Goal: Task Accomplishment & Management: Use online tool/utility

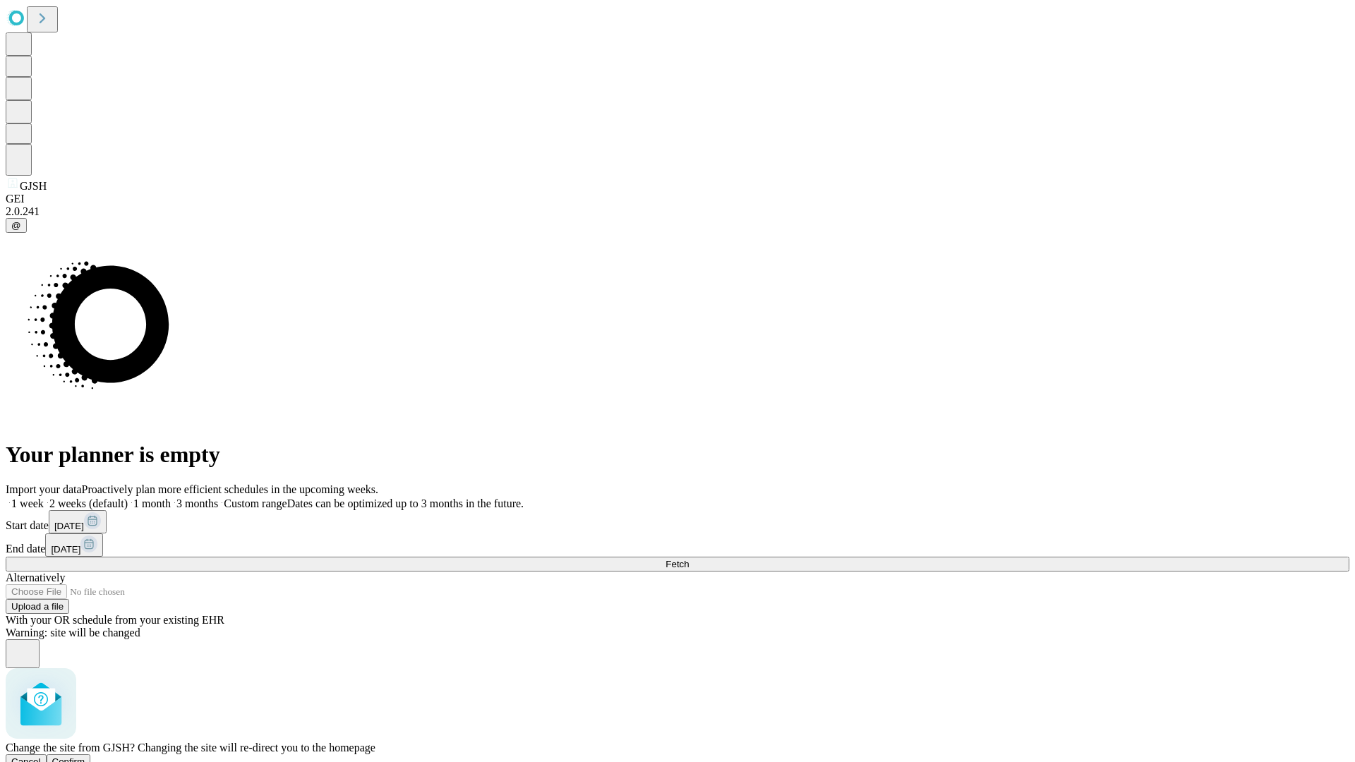
click at [85, 757] on span "Confirm" at bounding box center [68, 762] width 33 height 11
click at [44, 498] on label "1 week" at bounding box center [25, 504] width 38 height 12
click at [689, 559] on span "Fetch" at bounding box center [677, 564] width 23 height 11
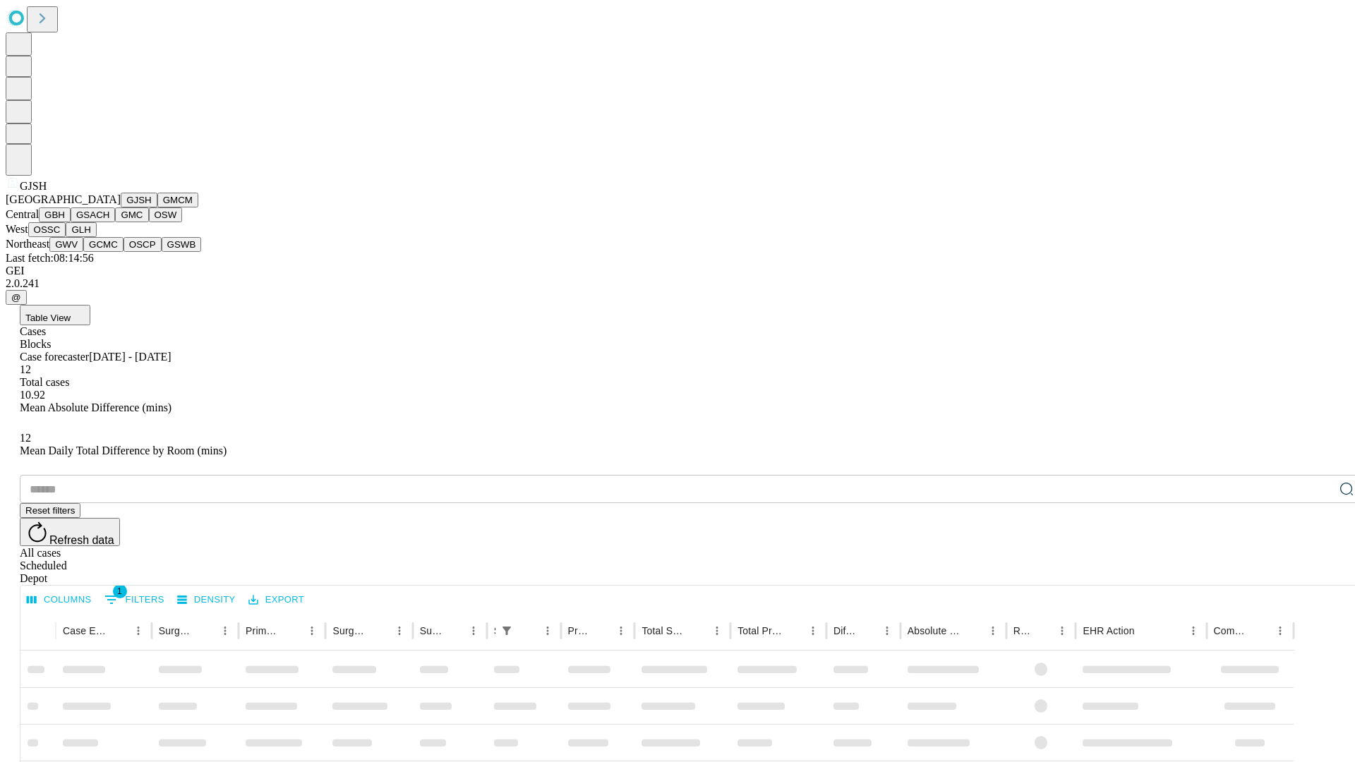
click at [157, 207] on button "GMCM" at bounding box center [177, 200] width 41 height 15
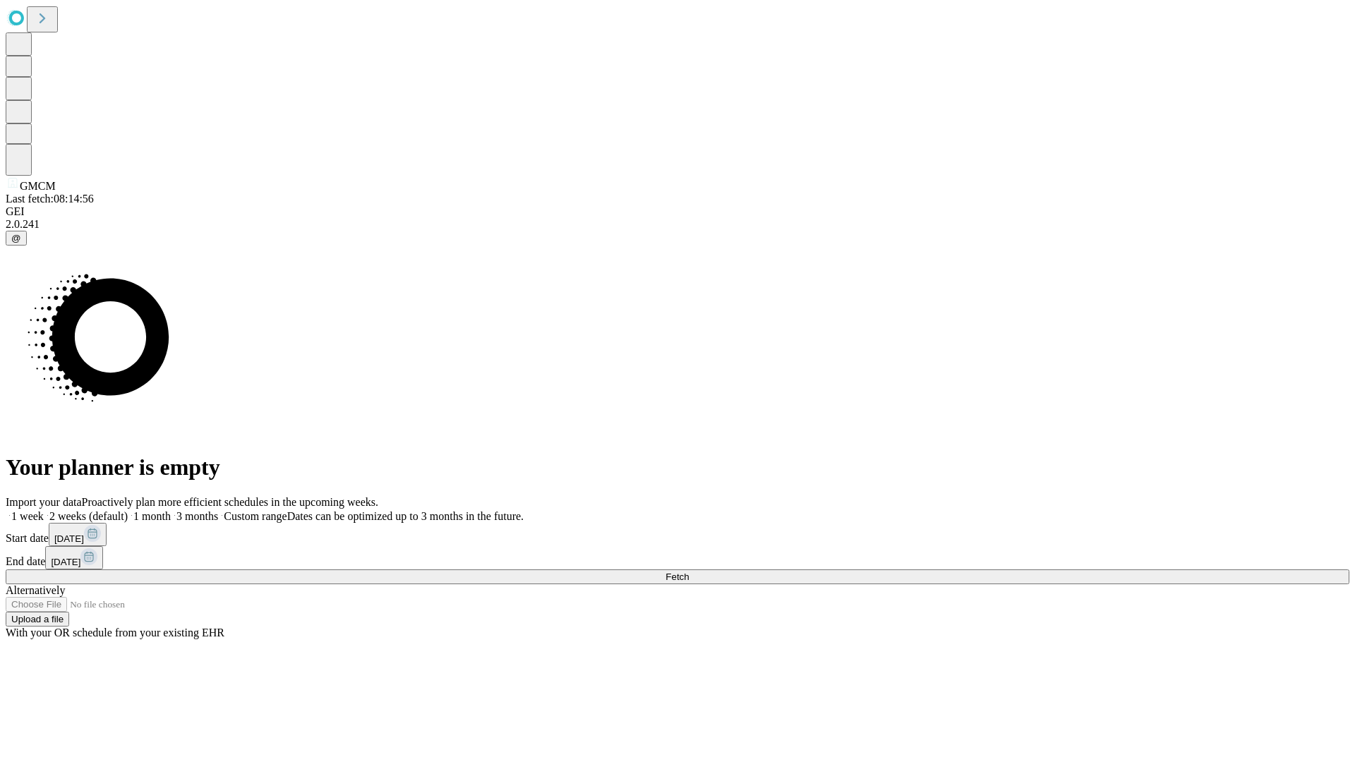
click at [44, 510] on label "1 week" at bounding box center [25, 516] width 38 height 12
click at [689, 572] on span "Fetch" at bounding box center [677, 577] width 23 height 11
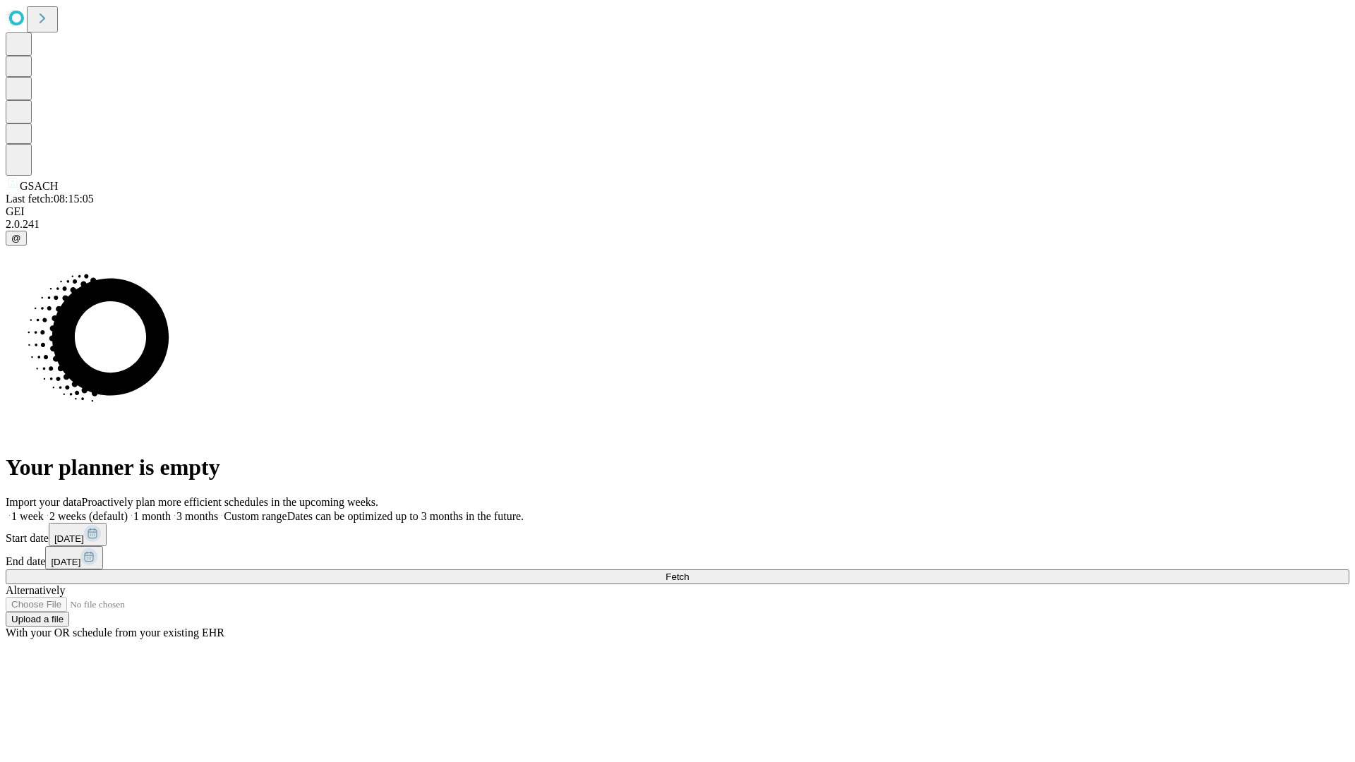
click at [689, 572] on span "Fetch" at bounding box center [677, 577] width 23 height 11
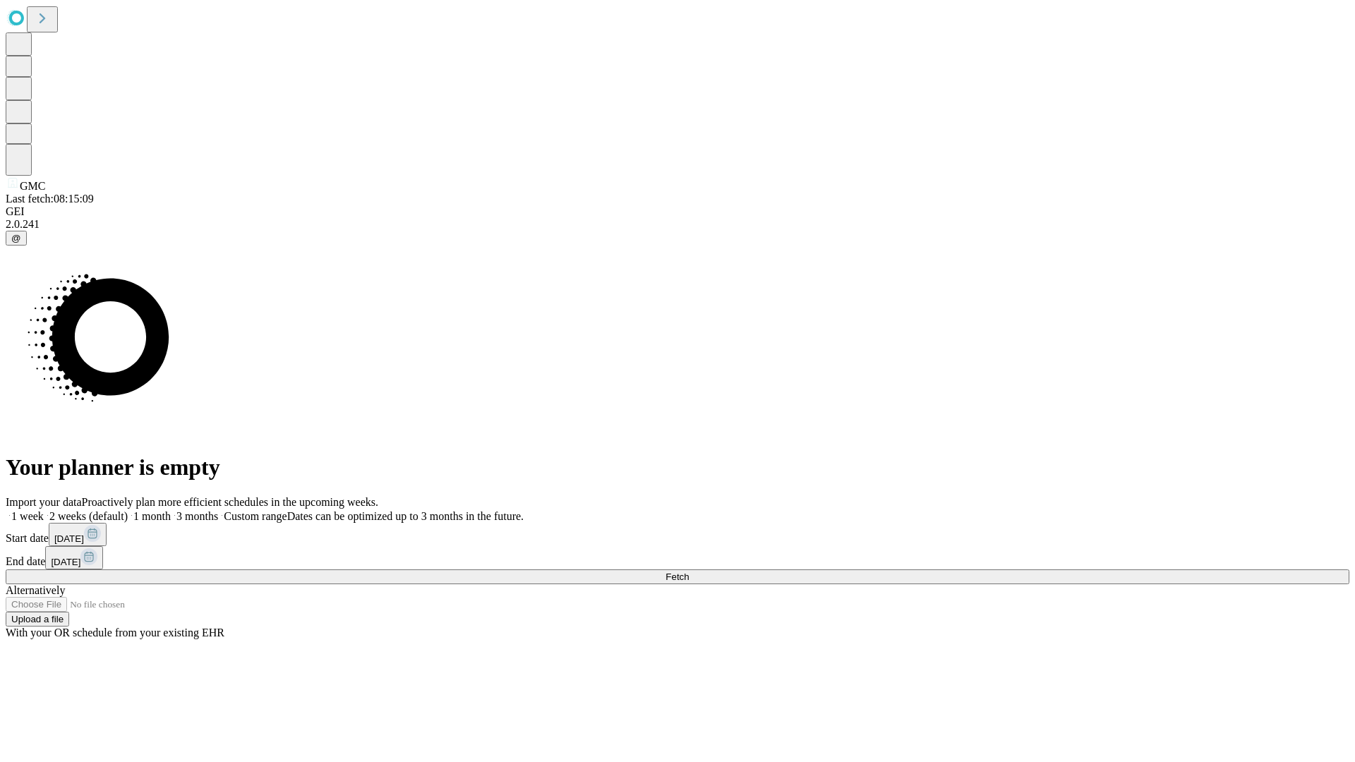
click at [44, 510] on label "1 week" at bounding box center [25, 516] width 38 height 12
click at [689, 572] on span "Fetch" at bounding box center [677, 577] width 23 height 11
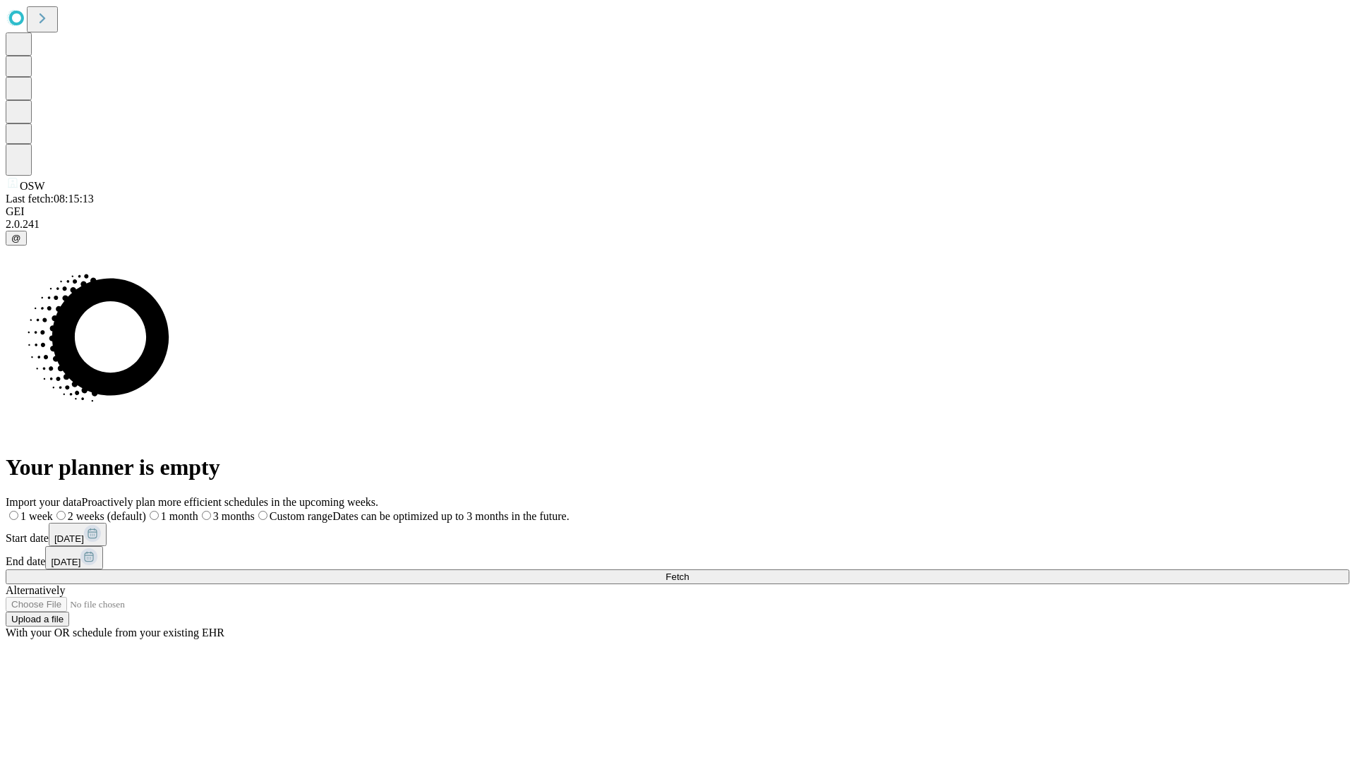
click at [689, 572] on span "Fetch" at bounding box center [677, 577] width 23 height 11
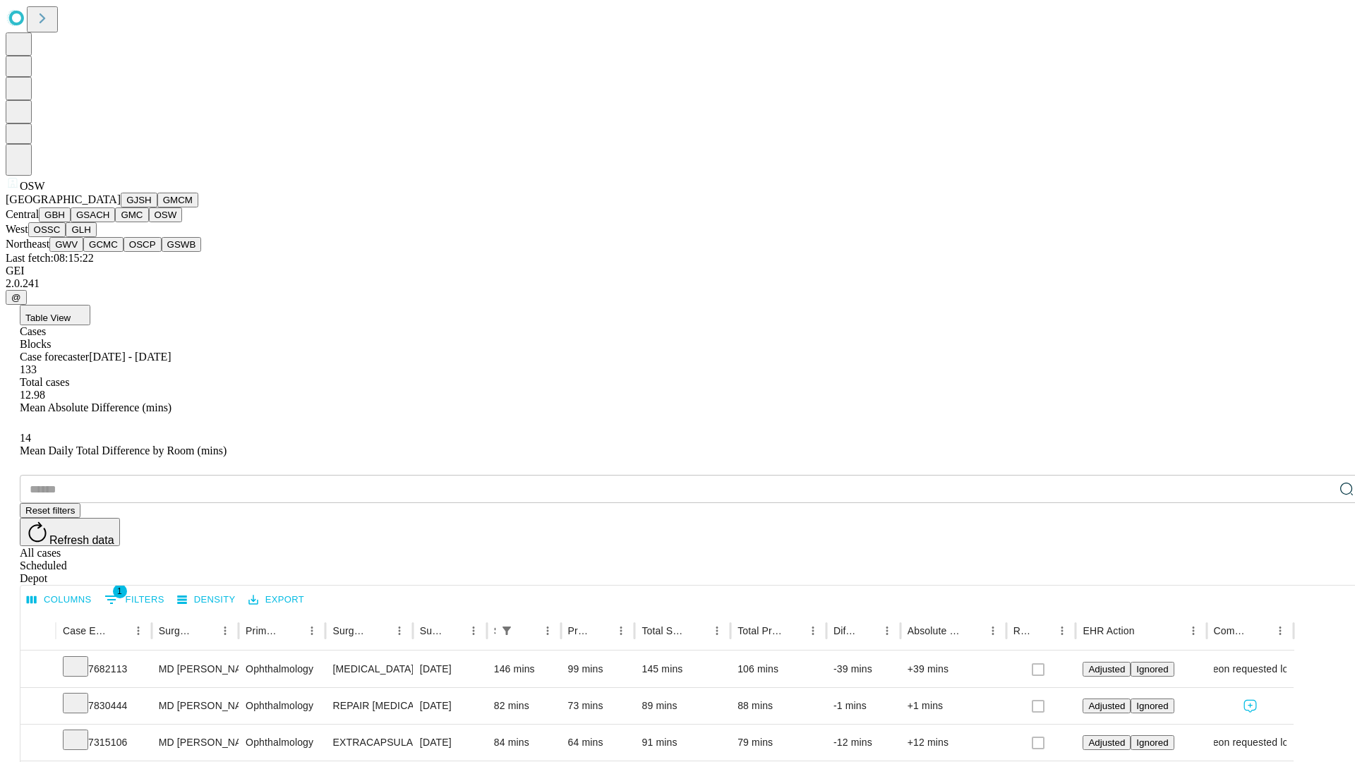
click at [66, 237] on button "OSSC" at bounding box center [47, 229] width 38 height 15
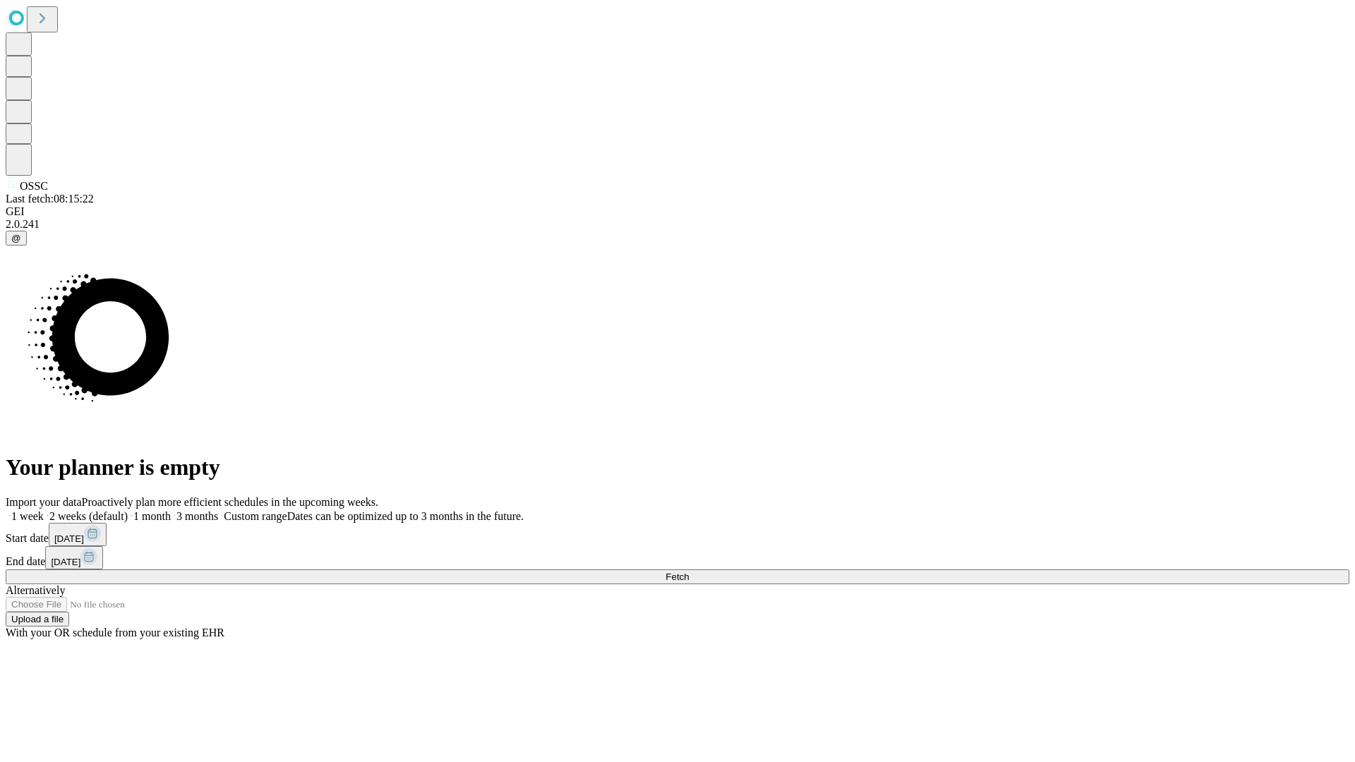
click at [44, 510] on label "1 week" at bounding box center [25, 516] width 38 height 12
click at [689, 572] on span "Fetch" at bounding box center [677, 577] width 23 height 11
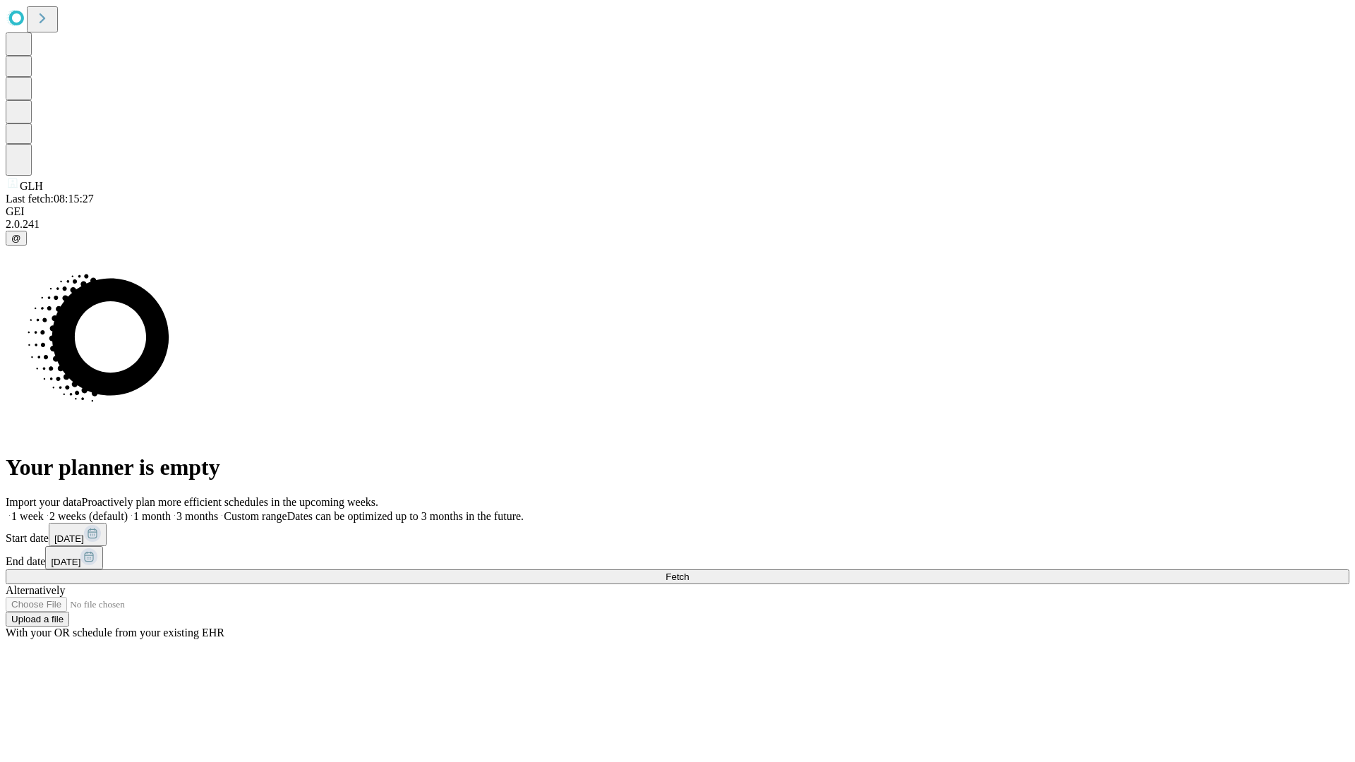
click at [44, 510] on label "1 week" at bounding box center [25, 516] width 38 height 12
click at [689, 572] on span "Fetch" at bounding box center [677, 577] width 23 height 11
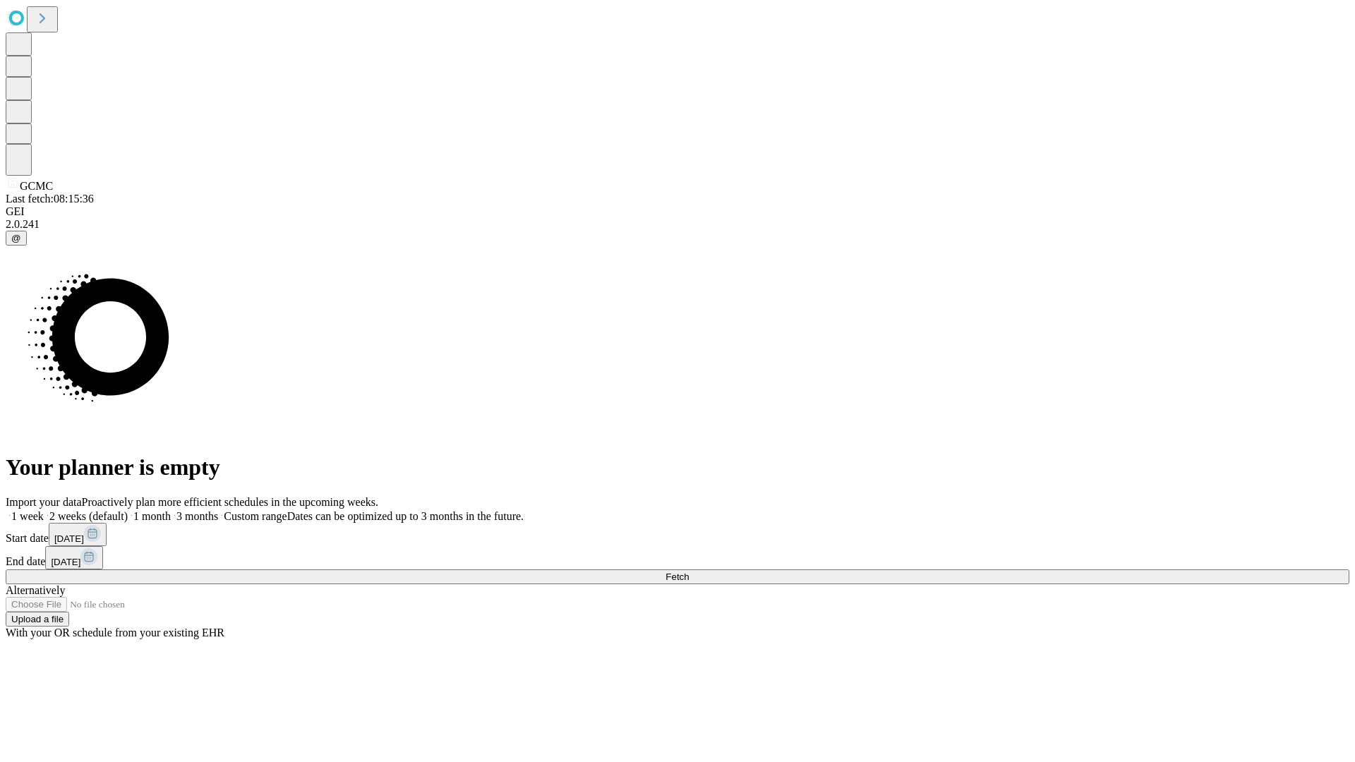
click at [44, 510] on label "1 week" at bounding box center [25, 516] width 38 height 12
click at [689, 572] on span "Fetch" at bounding box center [677, 577] width 23 height 11
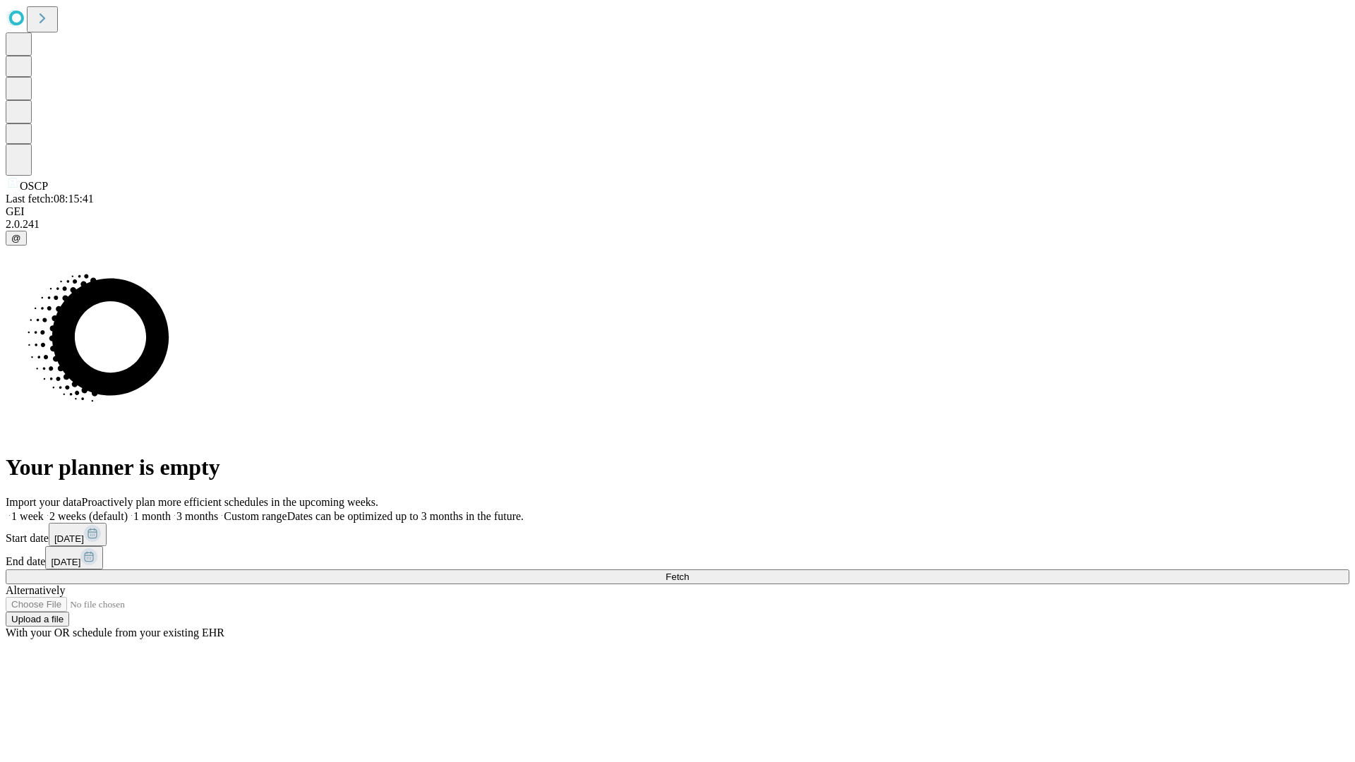
click at [44, 510] on label "1 week" at bounding box center [25, 516] width 38 height 12
click at [689, 572] on span "Fetch" at bounding box center [677, 577] width 23 height 11
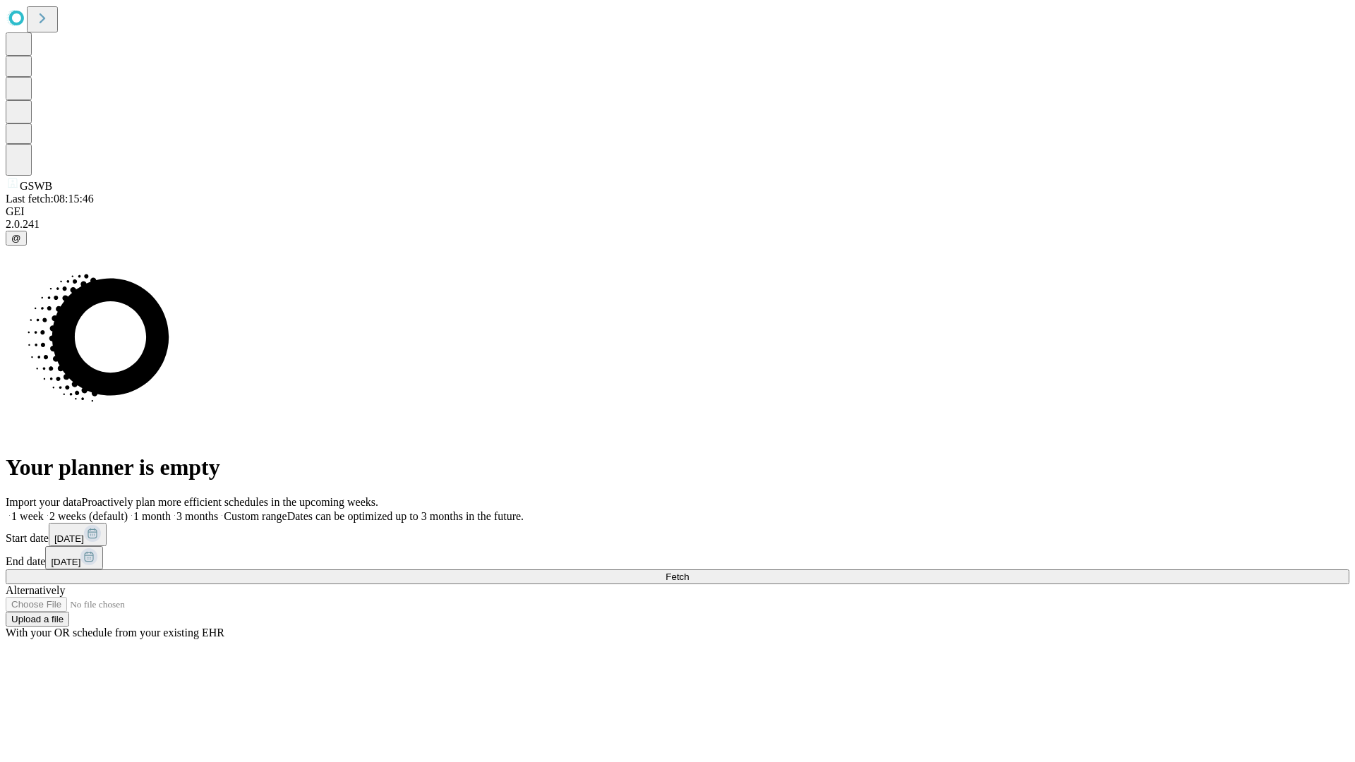
click at [44, 510] on label "1 week" at bounding box center [25, 516] width 38 height 12
click at [689, 572] on span "Fetch" at bounding box center [677, 577] width 23 height 11
